Goal: Navigation & Orientation: Find specific page/section

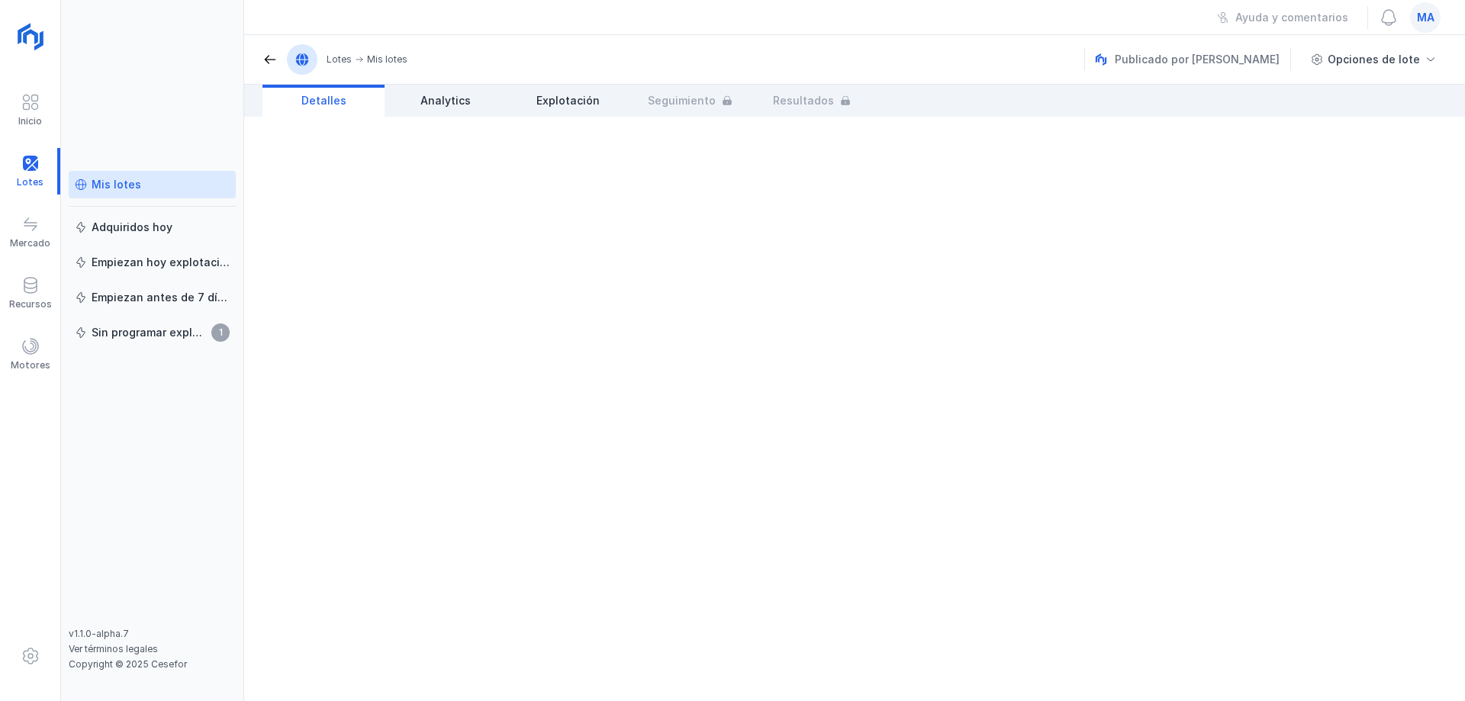
click at [103, 190] on div "Mis lotes" at bounding box center [117, 184] width 50 height 15
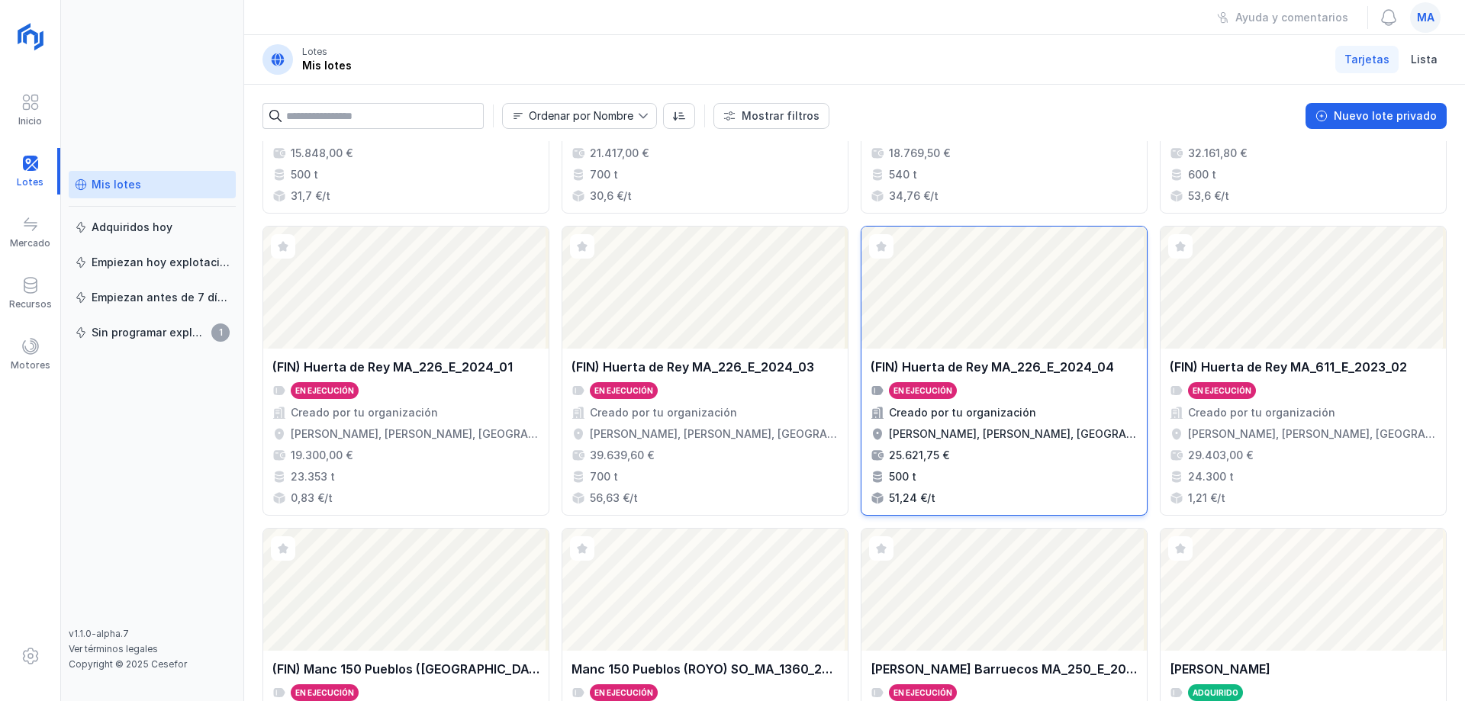
scroll to position [403, 0]
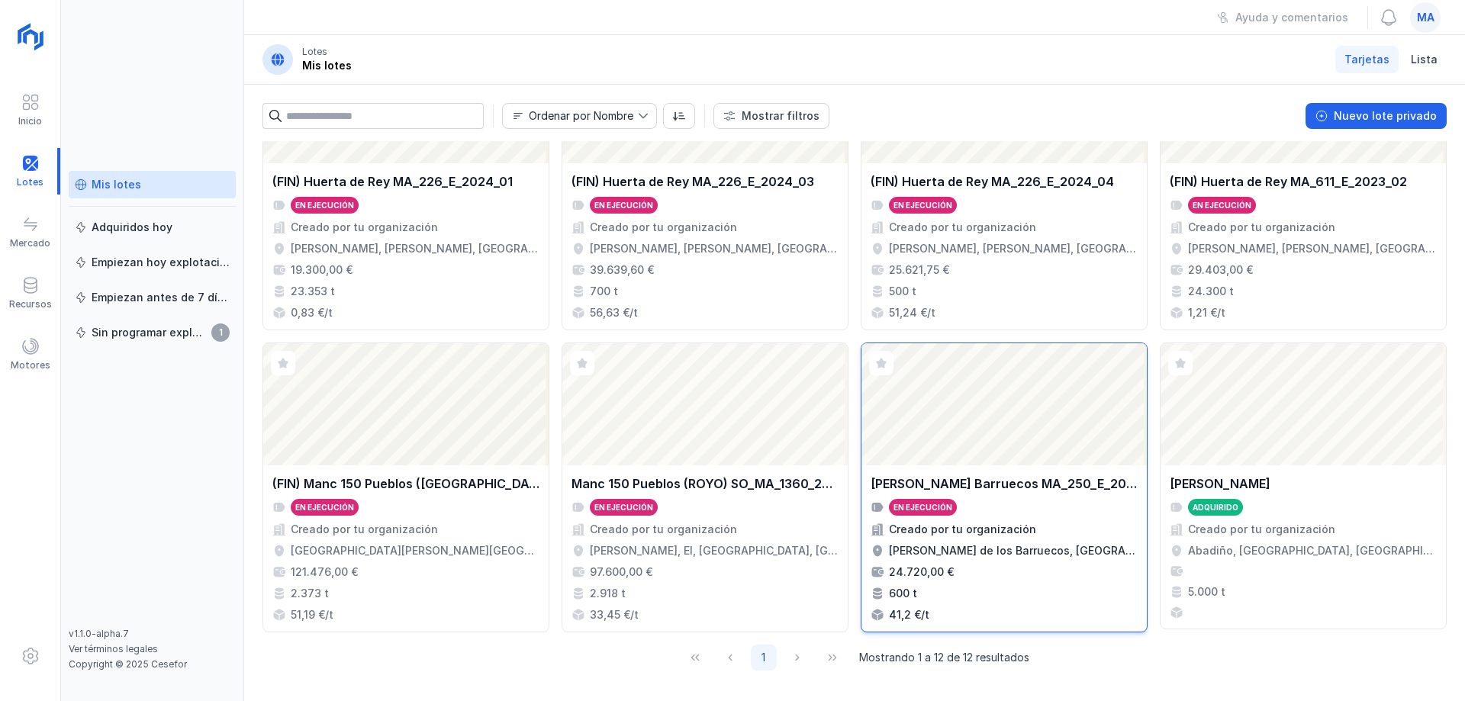
click at [976, 461] on div "Abrir lote" at bounding box center [1004, 404] width 285 height 122
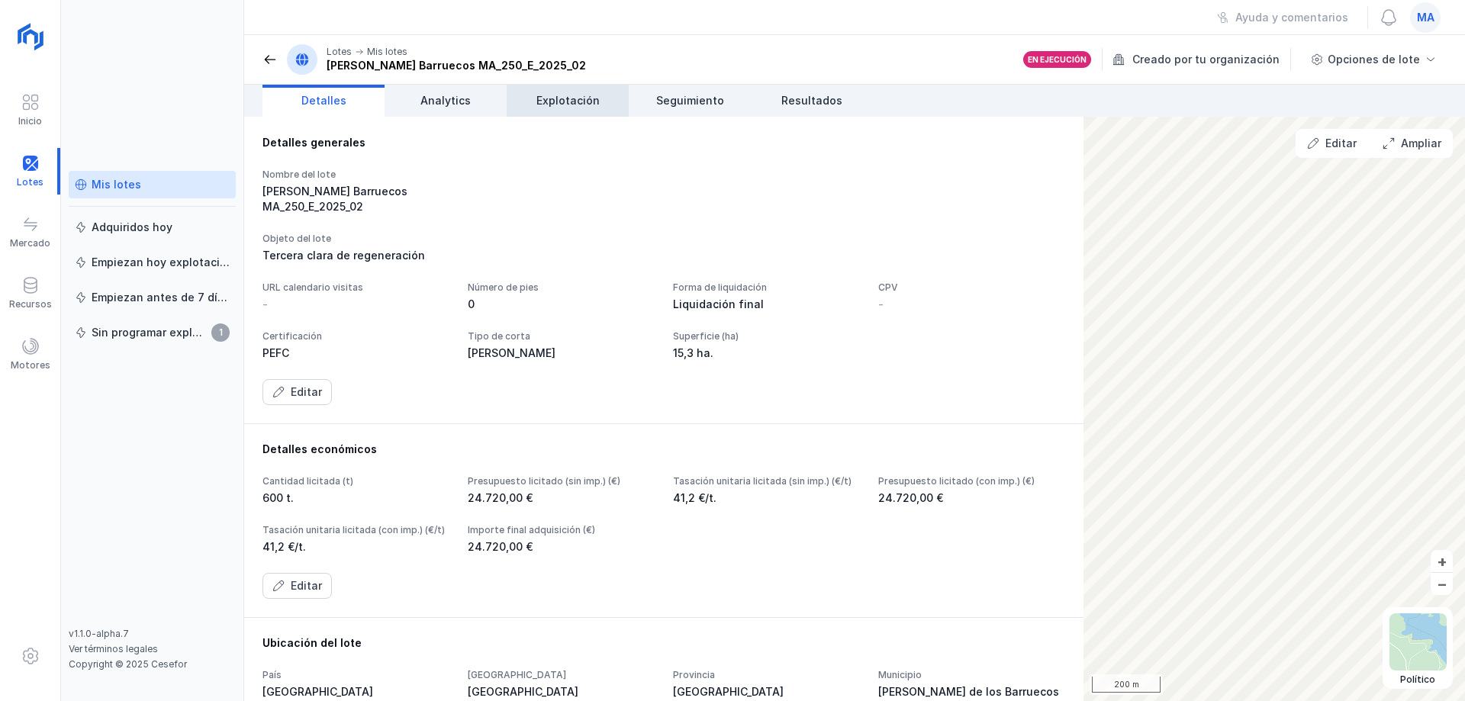
click at [572, 97] on span "Explotación" at bounding box center [567, 100] width 63 height 15
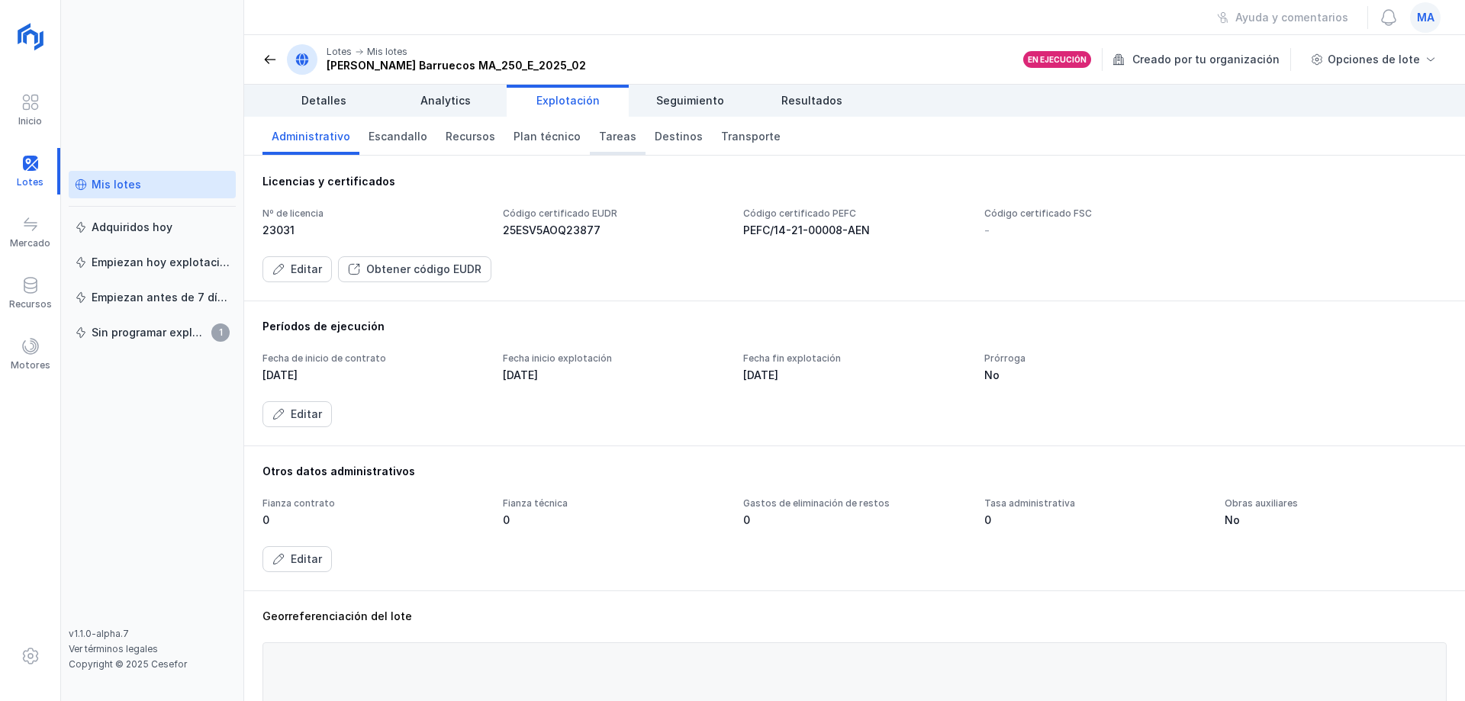
click at [597, 148] on link "Tareas" at bounding box center [618, 136] width 56 height 38
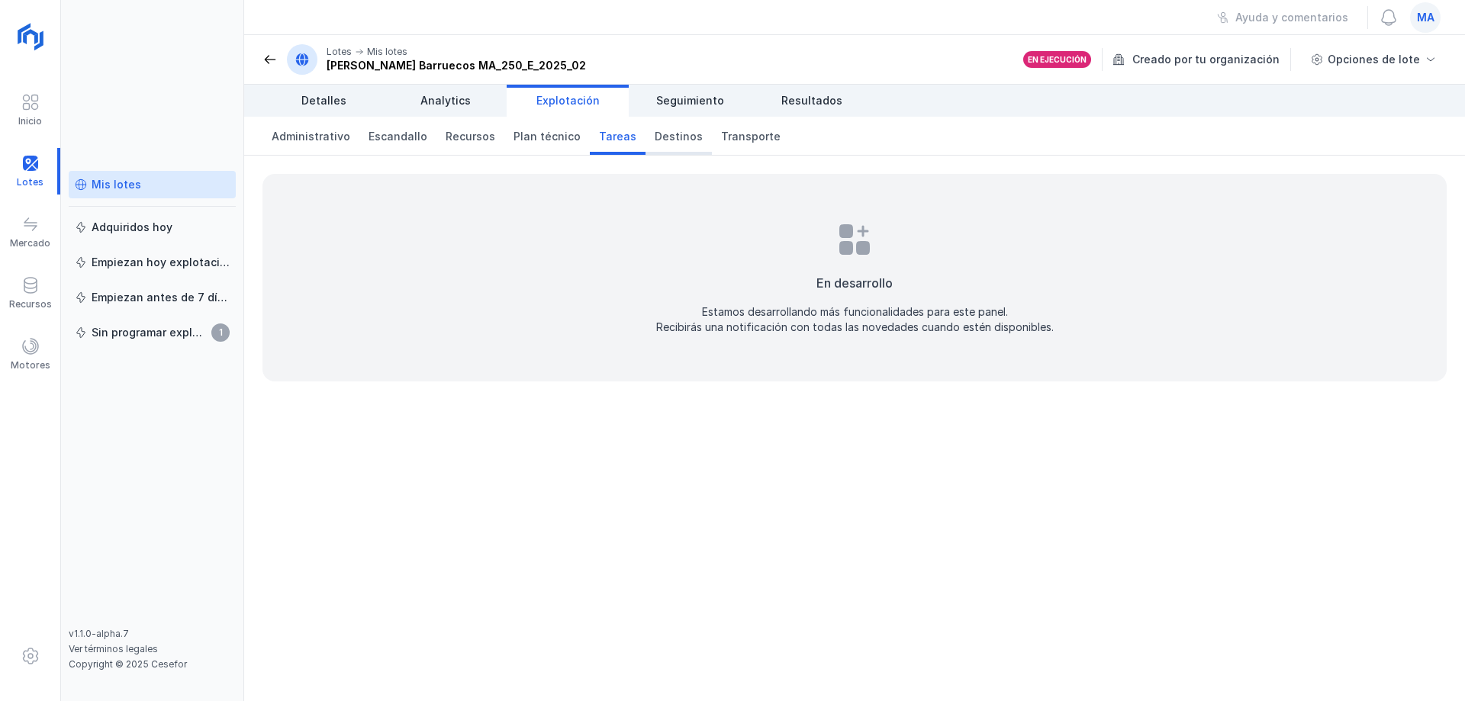
click at [655, 135] on span "Destinos" at bounding box center [679, 136] width 48 height 15
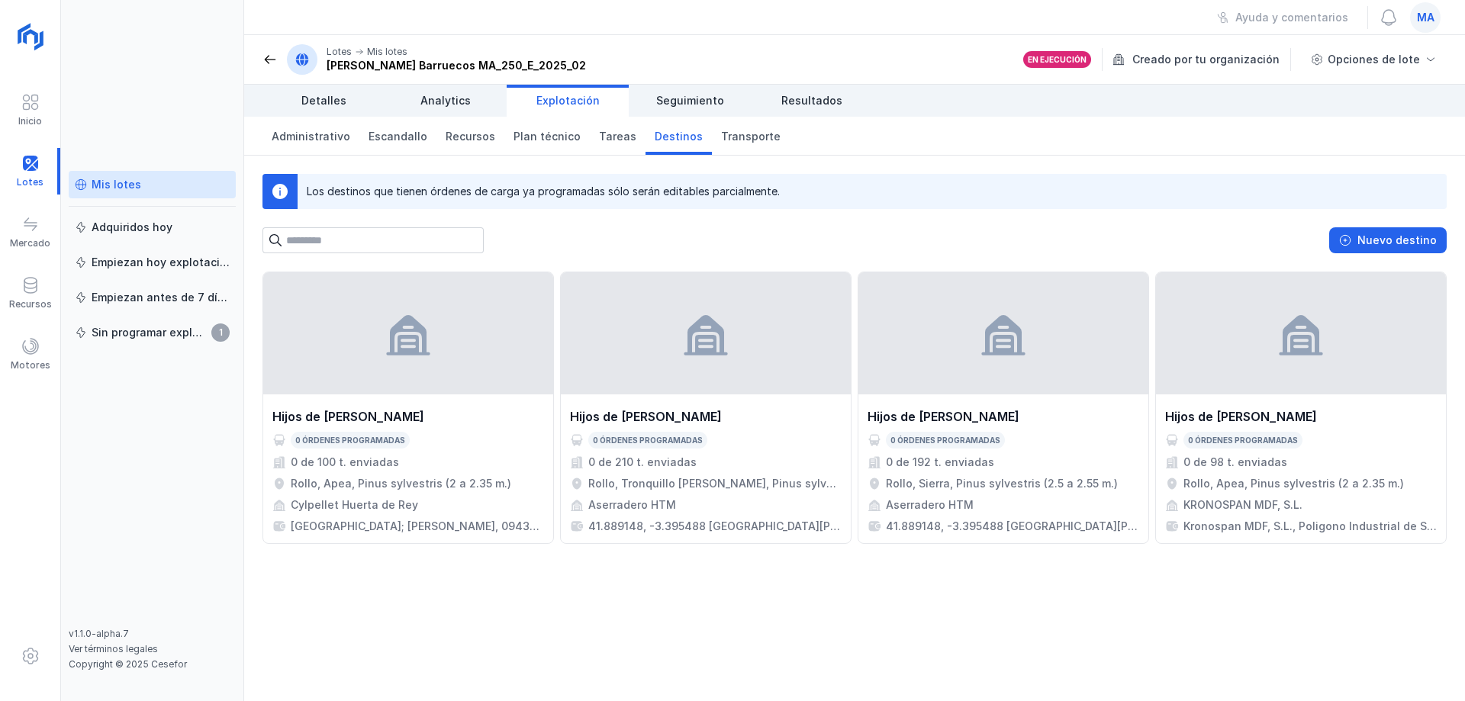
click at [1042, 587] on div "Hijos de [PERSON_NAME] 0 órdenes programadas 0 de 100 t. enviadas Rollo, Apea, …" at bounding box center [854, 487] width 1221 height 430
click at [163, 60] on div "Mis lotes Adquiridos [DATE] Empiezan [DATE] explotación Empiezan antes de 7 día…" at bounding box center [152, 350] width 183 height 701
